Goal: Task Accomplishment & Management: Manage account settings

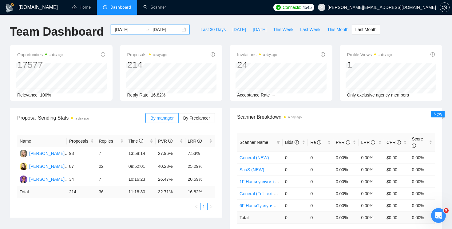
click at [449, 10] on div at bounding box center [445, 7] width 10 height 15
click at [444, 7] on icon "setting" at bounding box center [444, 7] width 5 height 5
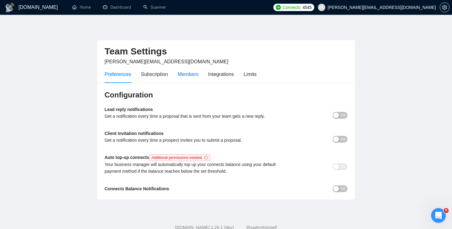
click at [198, 78] on div "Members" at bounding box center [188, 74] width 21 height 8
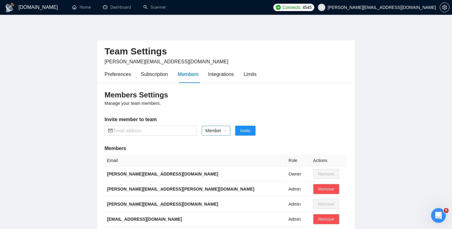
scroll to position [95, 0]
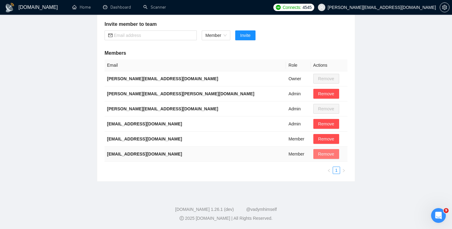
click at [318, 154] on span "Remove" at bounding box center [326, 154] width 16 height 7
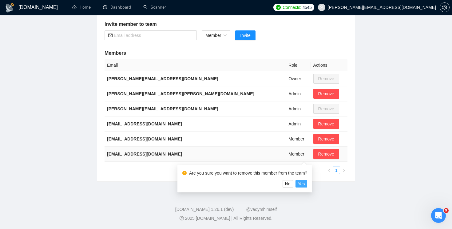
click at [305, 185] on span "Yes" at bounding box center [301, 184] width 7 height 7
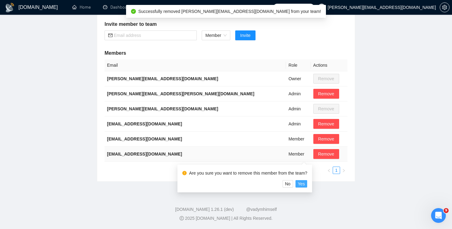
click at [305, 185] on span "Yes" at bounding box center [301, 184] width 7 height 7
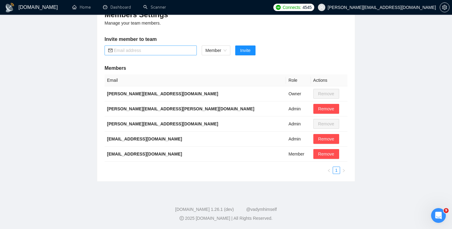
scroll to position [0, 0]
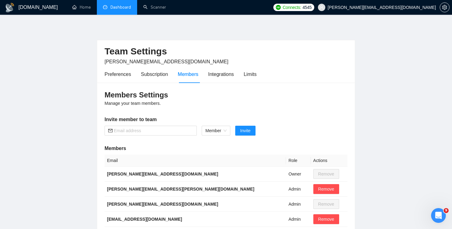
click at [117, 5] on link "Dashboard" at bounding box center [117, 7] width 28 height 5
